Goal: Complete application form

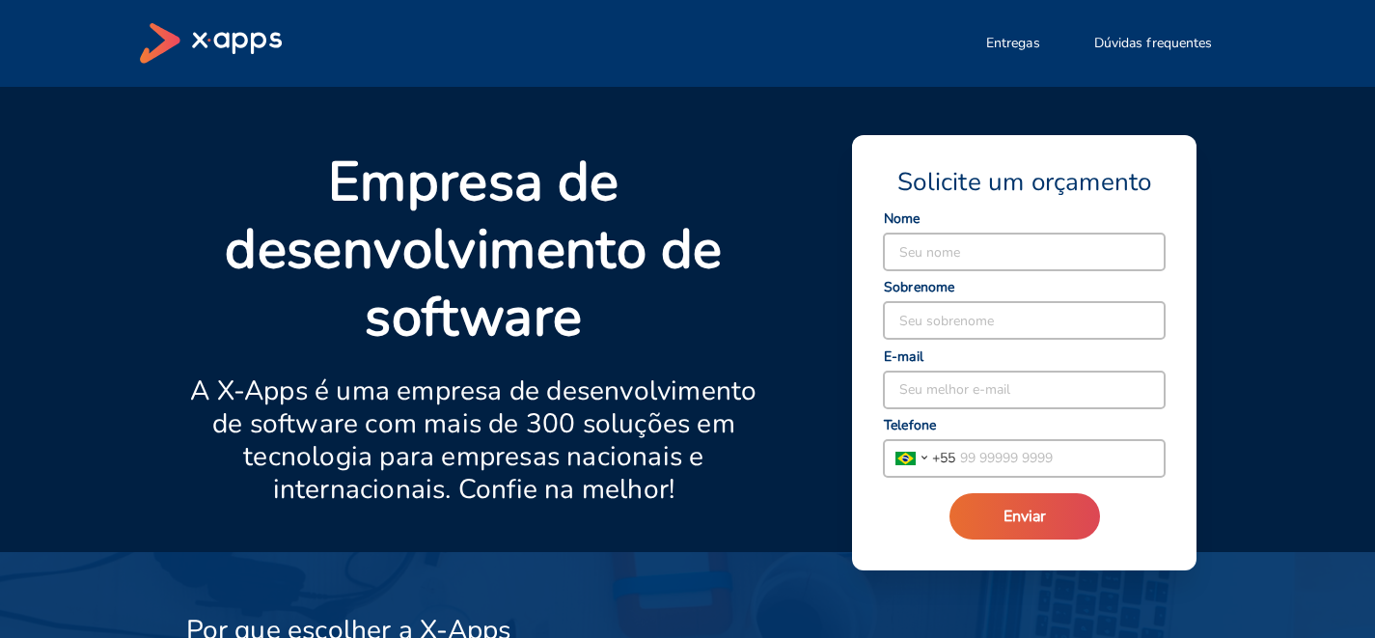
scroll to position [11, 0]
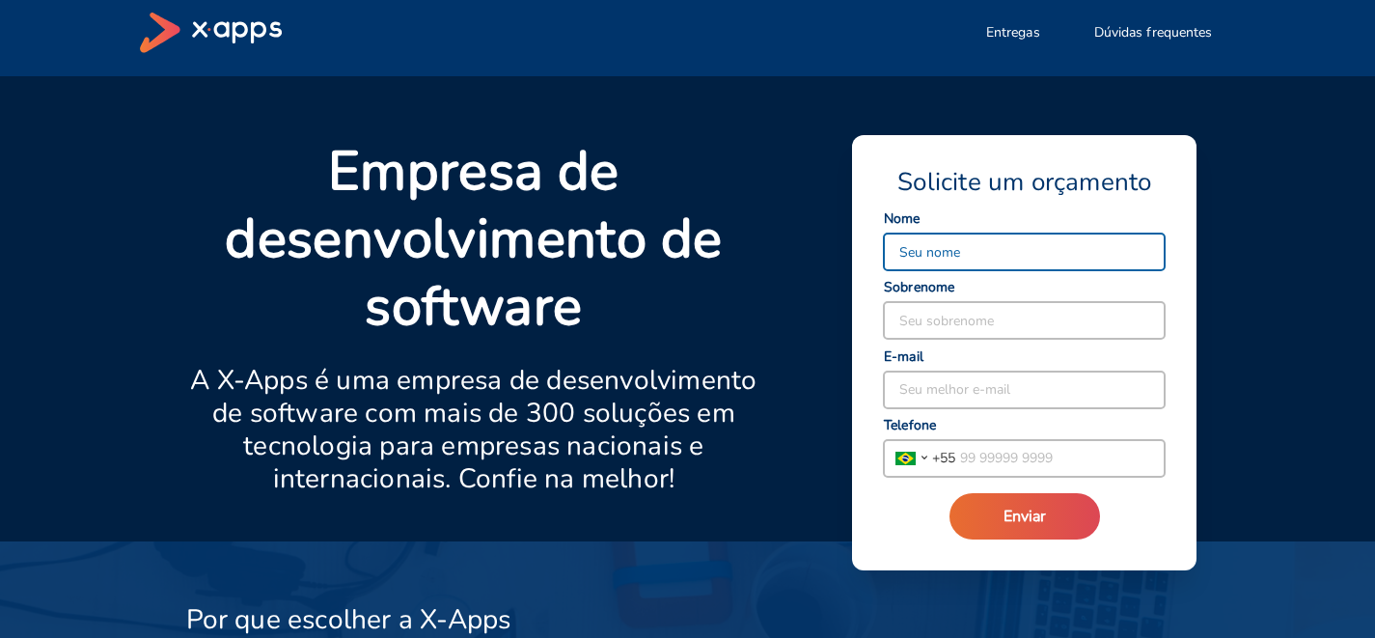
click at [924, 259] on input at bounding box center [1024, 251] width 281 height 37
type input "Suene"
type input "[PERSON_NAME]"
type input "[PERSON_NAME][EMAIL_ADDRESS][DOMAIN_NAME]"
type input "[PHONE_NUMBER]"
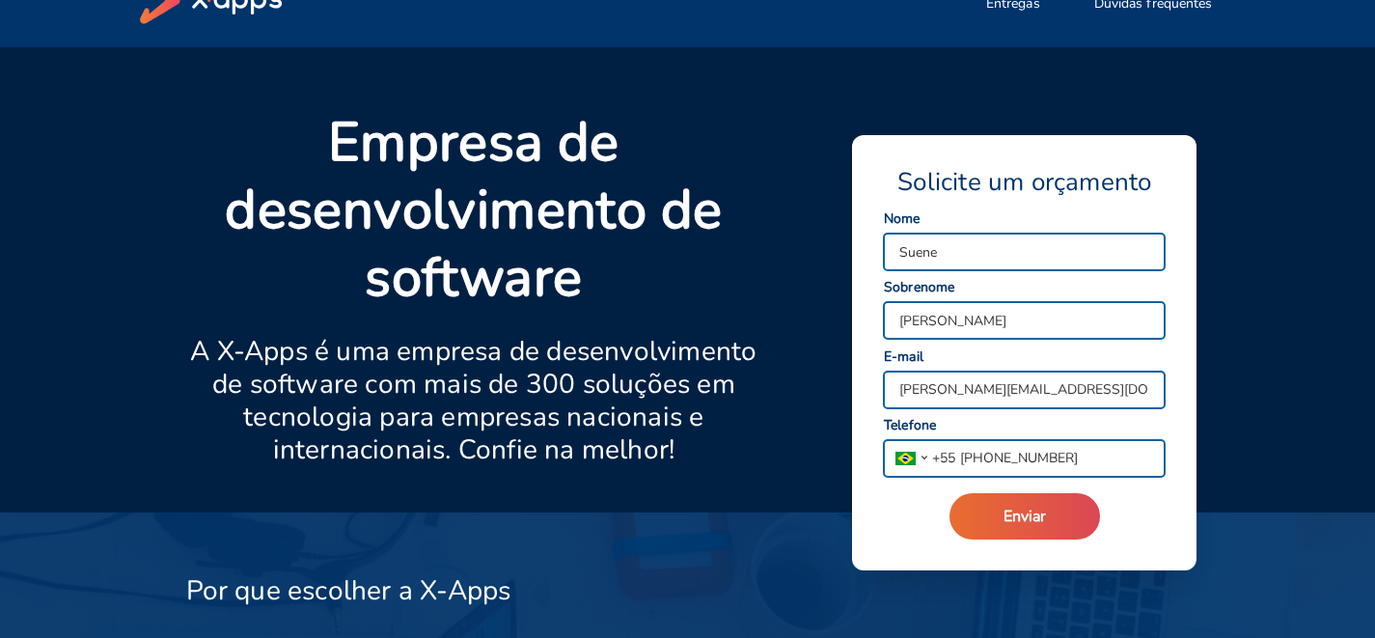
scroll to position [43, 0]
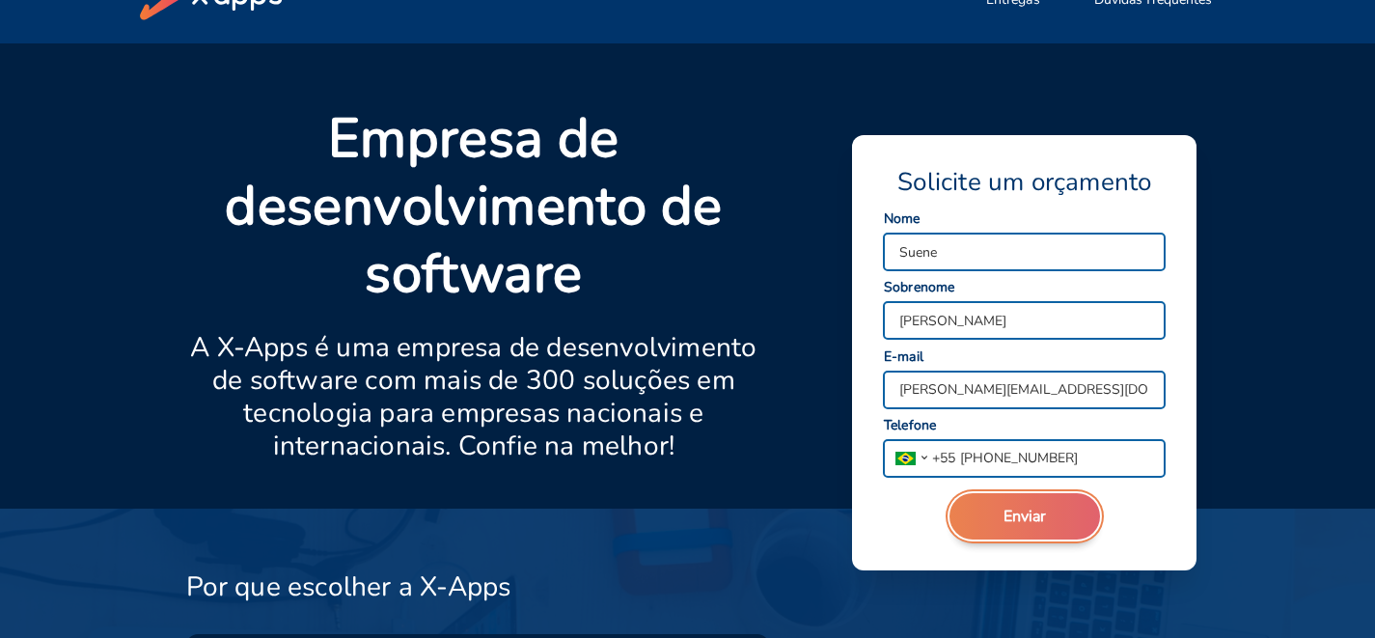
click at [1007, 499] on button "Enviar" at bounding box center [1024, 516] width 151 height 46
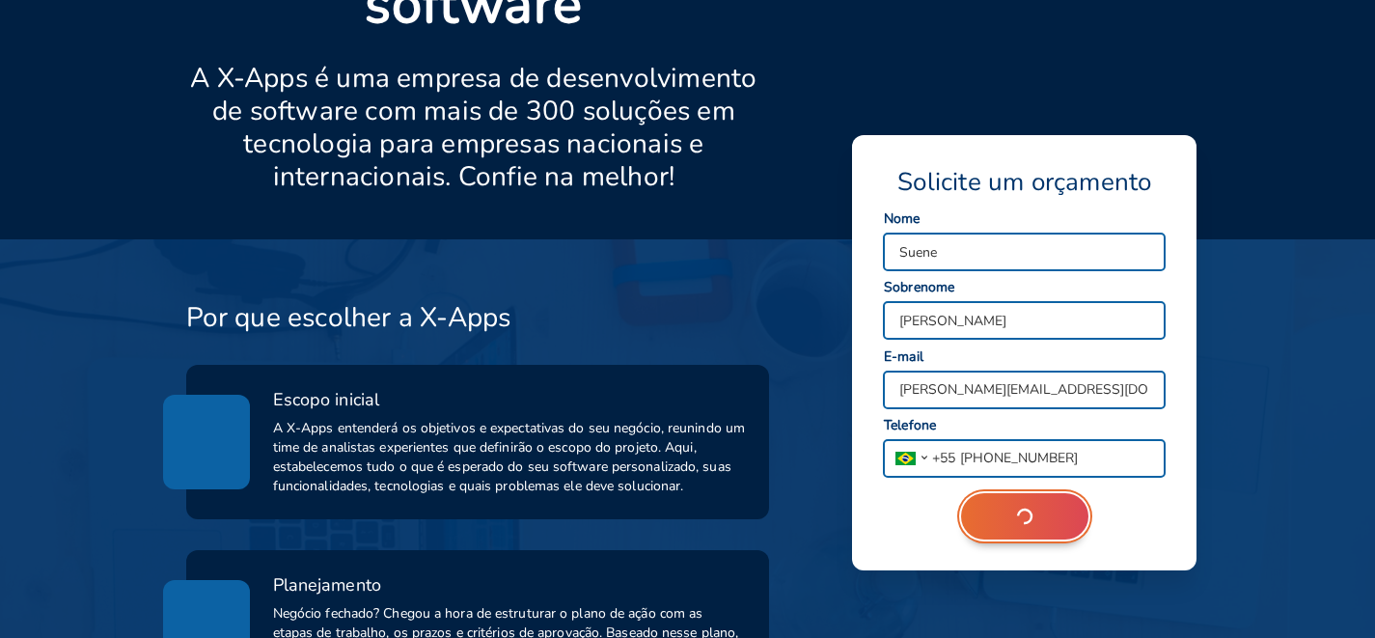
scroll to position [0, 0]
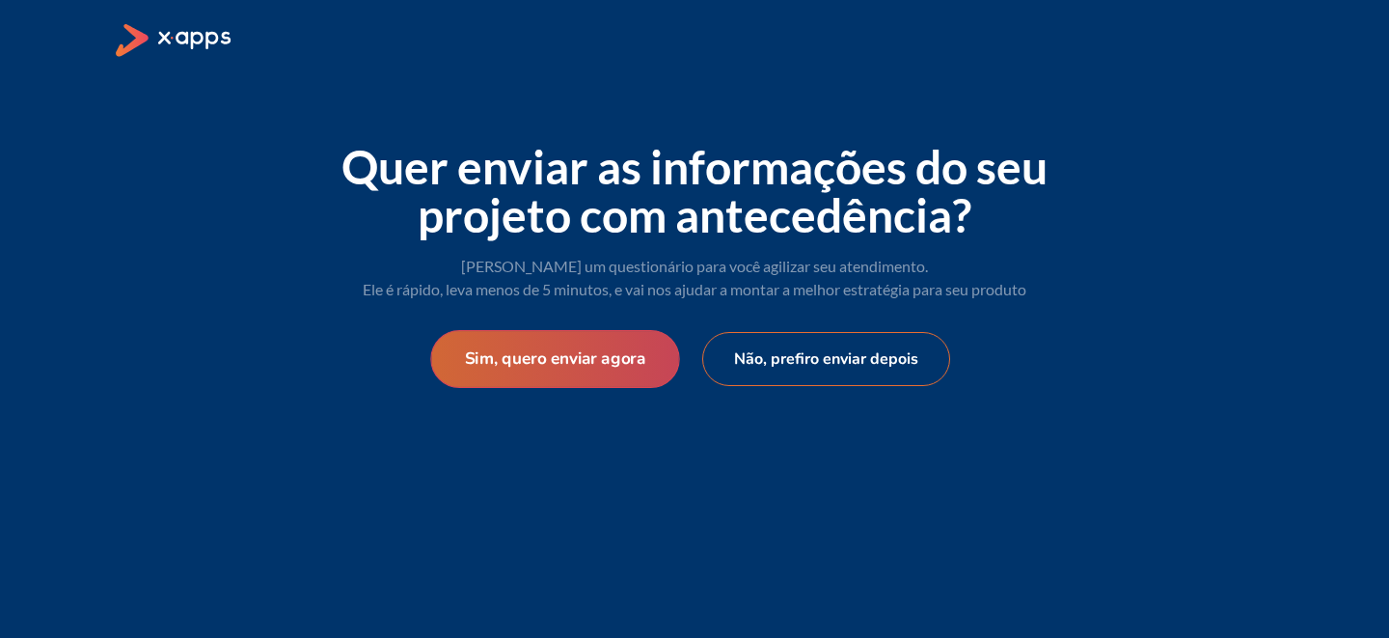
click at [600, 356] on button "Sim, quero enviar agora" at bounding box center [554, 359] width 249 height 58
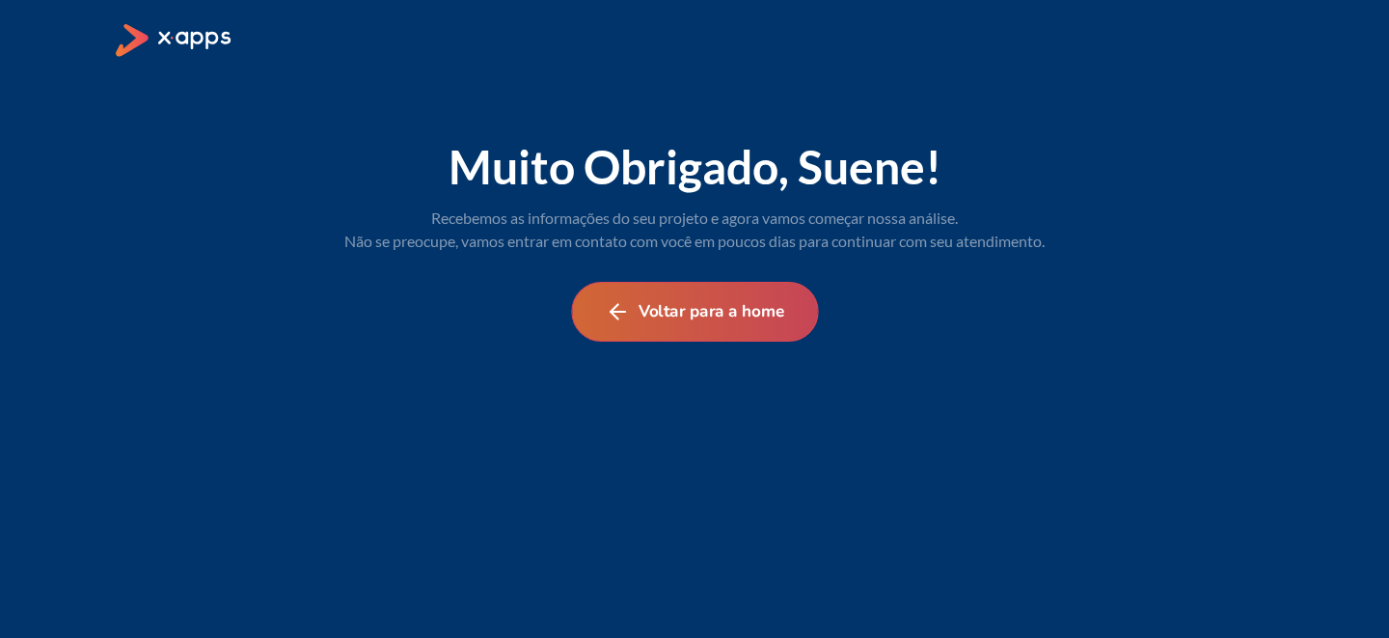
click at [690, 325] on button "Voltar para a home" at bounding box center [694, 312] width 247 height 60
